Goal: Transaction & Acquisition: Purchase product/service

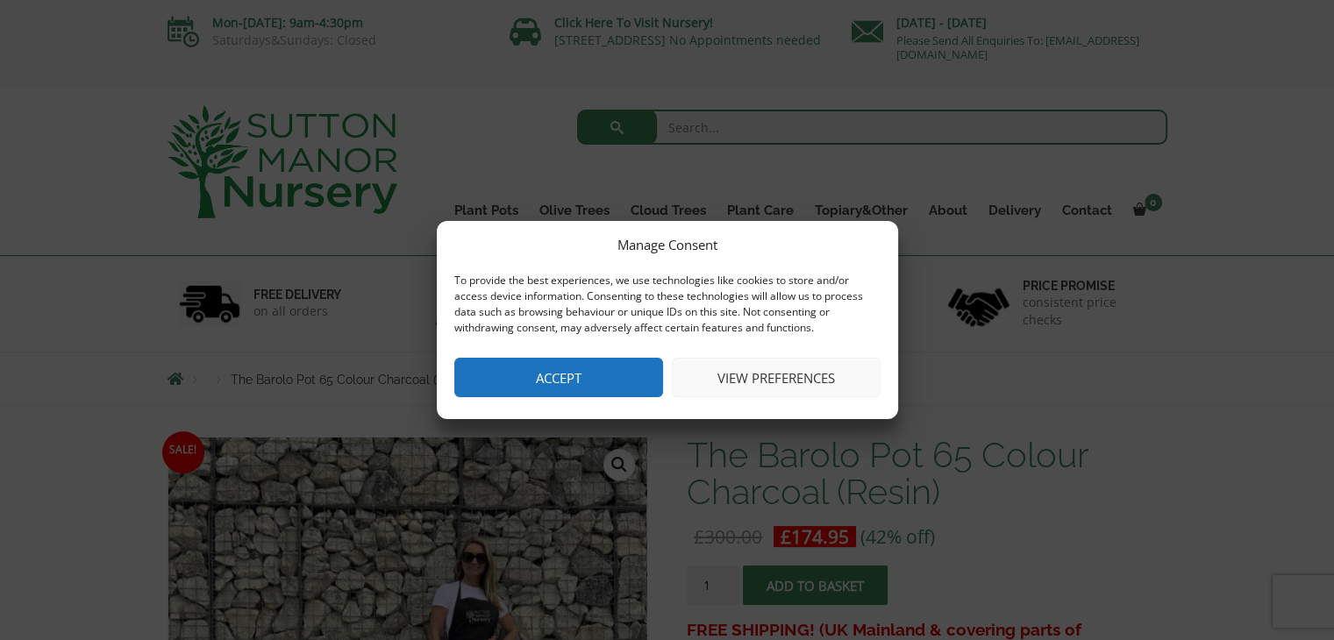
click at [619, 384] on button "Accept" at bounding box center [558, 377] width 209 height 39
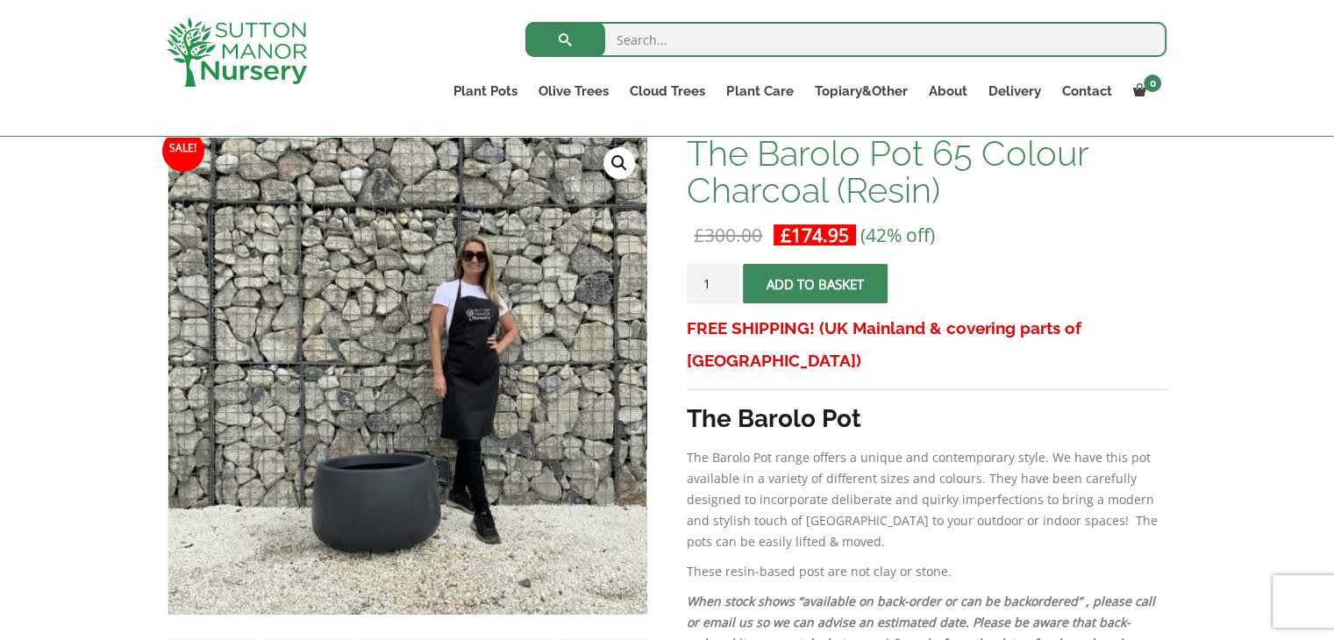
scroll to position [267, 0]
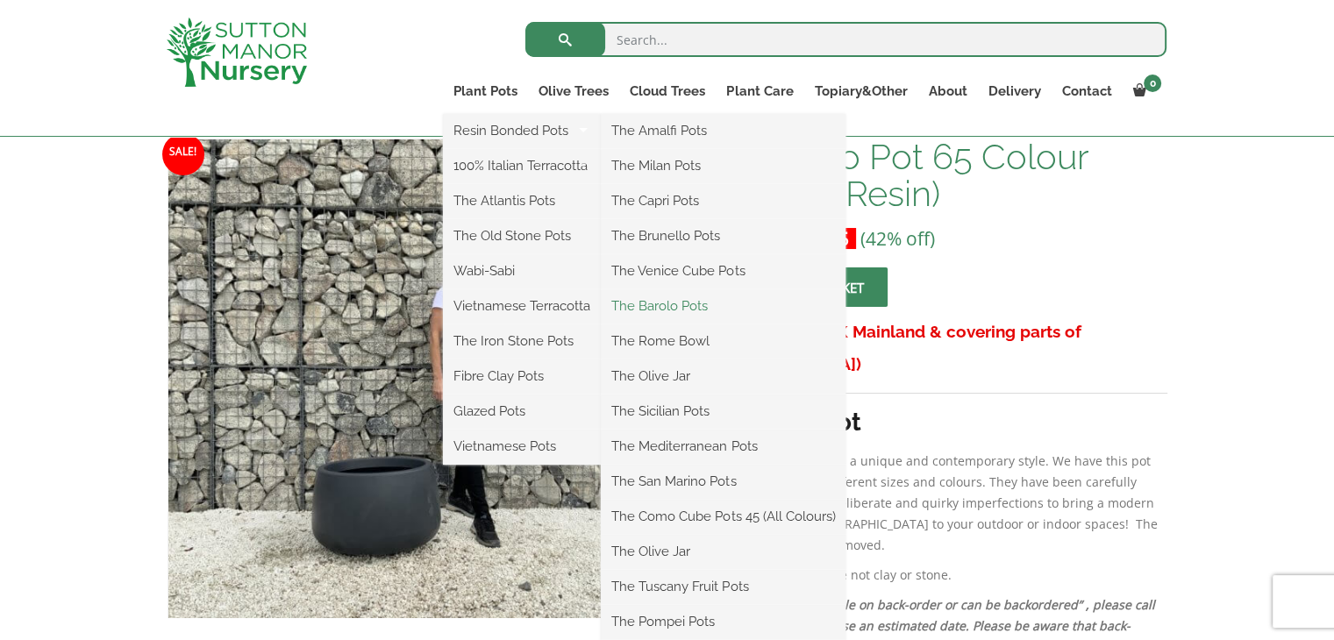
click at [653, 303] on link "The Barolo Pots" at bounding box center [723, 306] width 245 height 26
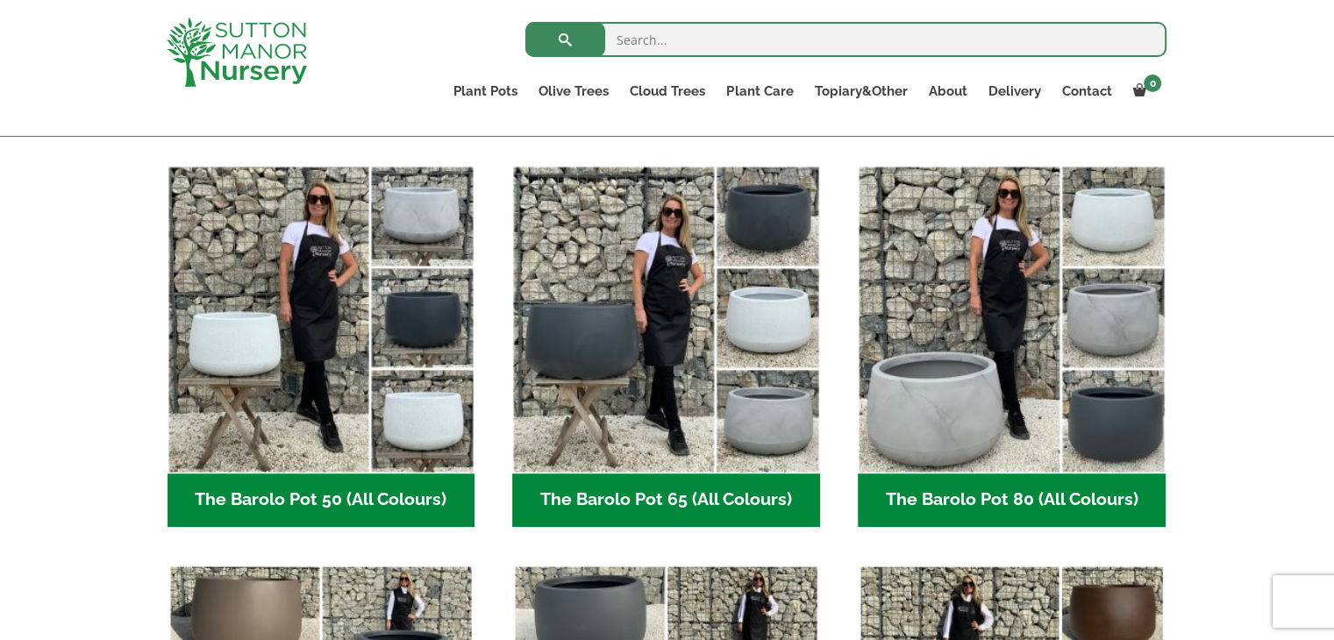
scroll to position [421, 0]
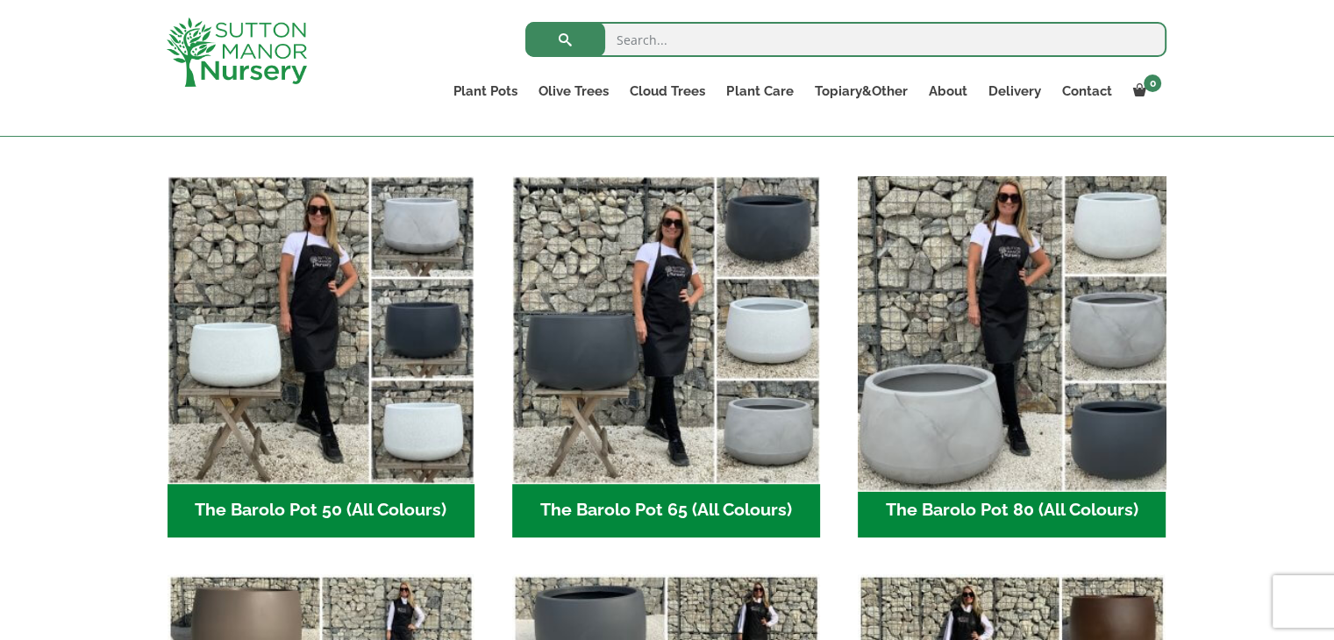
click at [1010, 401] on img "Visit product category The Barolo Pot 80 (All Colours)" at bounding box center [1011, 329] width 323 height 323
